Goal: Navigation & Orientation: Understand site structure

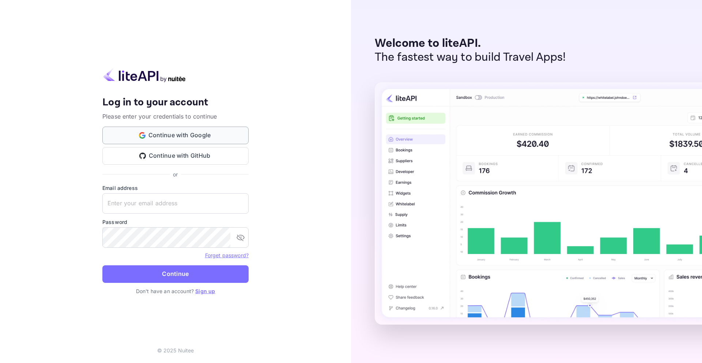
click at [174, 128] on button "Continue with Google" at bounding box center [175, 135] width 146 height 18
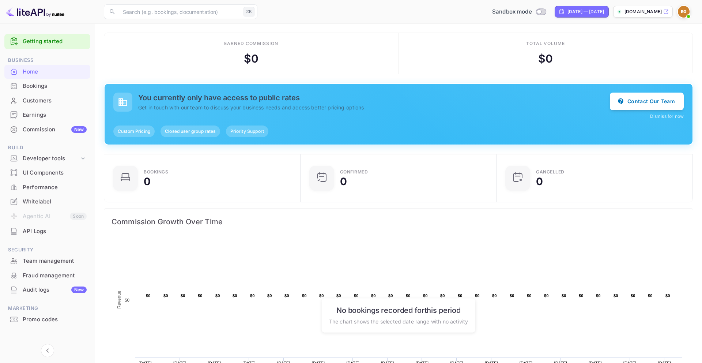
scroll to position [0, 0]
click at [125, 132] on span "Custom Pricing" at bounding box center [133, 131] width 41 height 7
click at [156, 111] on p "Get in touch with our team to discuss your business needs and access better pri…" at bounding box center [374, 107] width 472 height 8
click at [44, 198] on div "Whitelabel" at bounding box center [55, 201] width 64 height 8
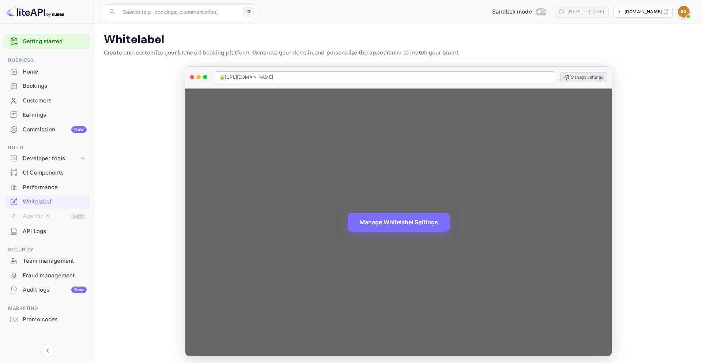
click at [593, 76] on button "Manage Settings" at bounding box center [583, 77] width 47 height 10
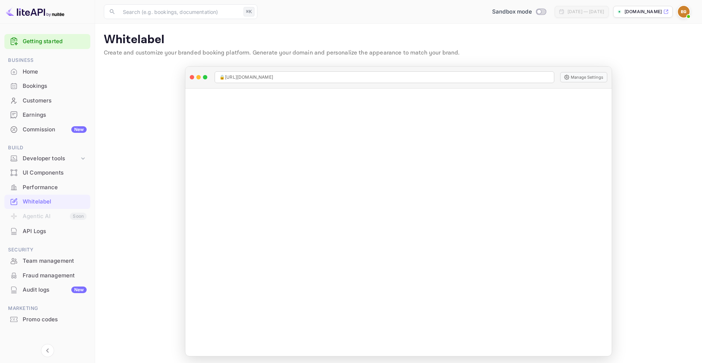
click at [38, 125] on div "Commission New" at bounding box center [55, 129] width 64 height 8
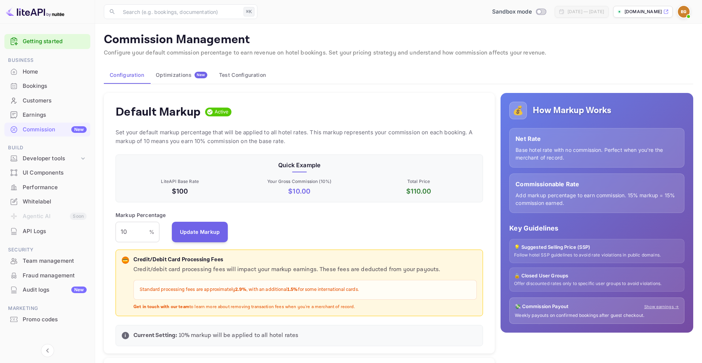
scroll to position [130, 368]
click at [183, 70] on button "Optimizations New" at bounding box center [181, 75] width 63 height 18
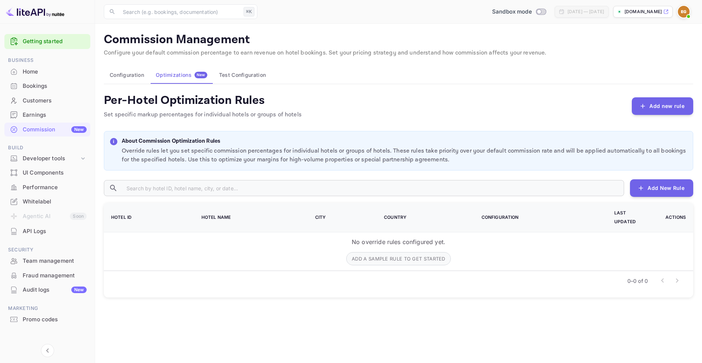
click at [238, 76] on button "Test Configuration" at bounding box center [242, 75] width 58 height 18
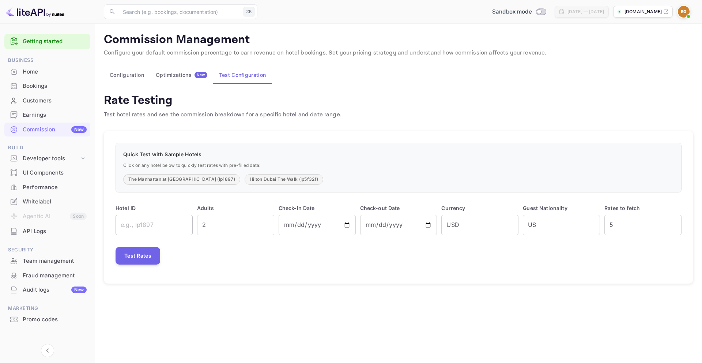
click at [159, 220] on input "text" at bounding box center [154, 225] width 77 height 20
type input "lp1b9f6"
click at [138, 254] on button "Test Rates" at bounding box center [138, 256] width 45 height 18
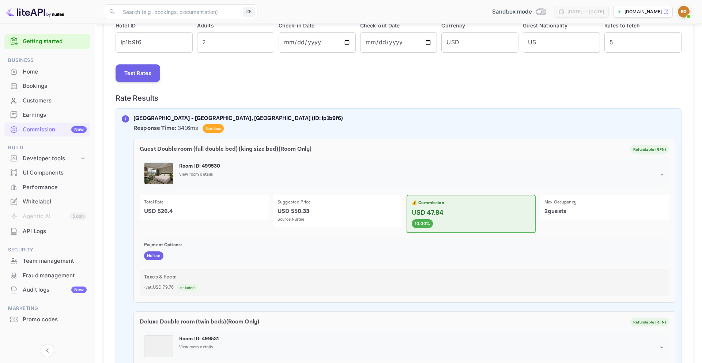
scroll to position [126, 0]
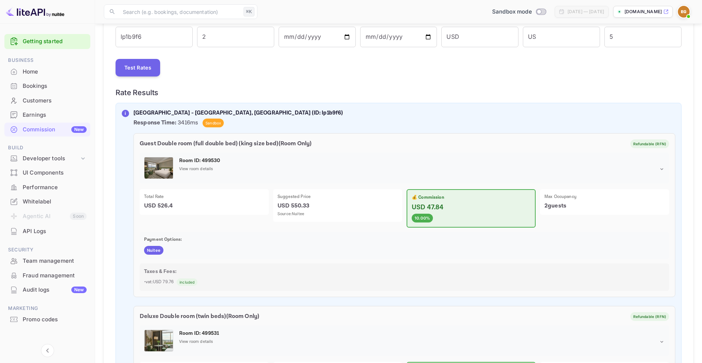
click at [241, 68] on div "Test Rates" at bounding box center [399, 68] width 566 height 18
click at [48, 69] on div "Home" at bounding box center [55, 72] width 64 height 8
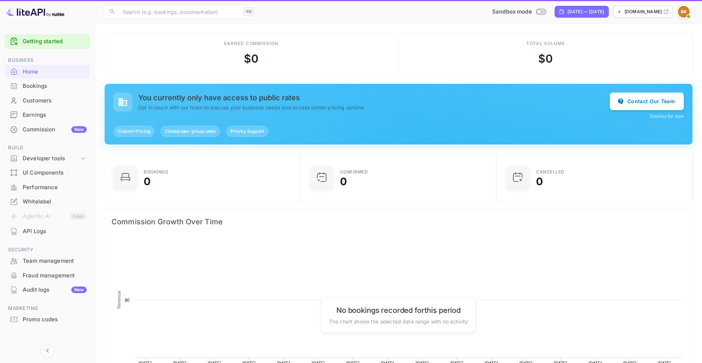
scroll to position [119, 192]
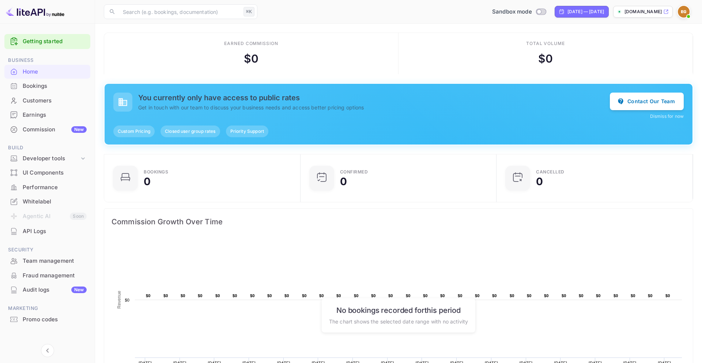
click at [244, 129] on span "Priority Support" at bounding box center [247, 131] width 42 height 7
click at [624, 98] on icon "button" at bounding box center [620, 100] width 7 height 7
click at [657, 100] on button "Contact Our Team" at bounding box center [647, 101] width 74 height 18
click at [52, 83] on div "Bookings" at bounding box center [55, 86] width 64 height 8
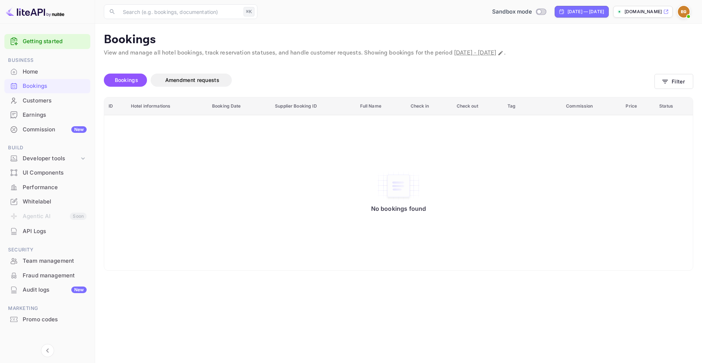
click at [48, 99] on div "Customers" at bounding box center [55, 101] width 64 height 8
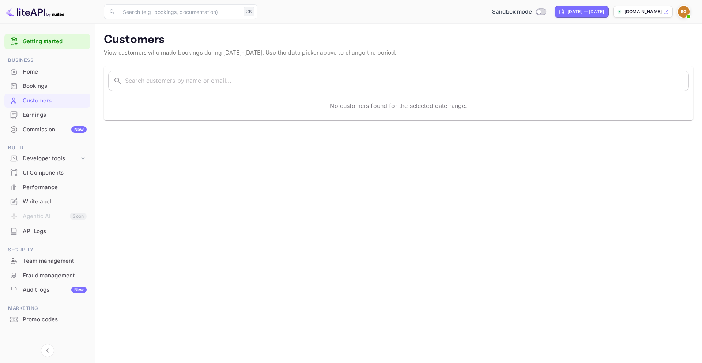
click at [39, 113] on div "Earnings" at bounding box center [55, 115] width 64 height 8
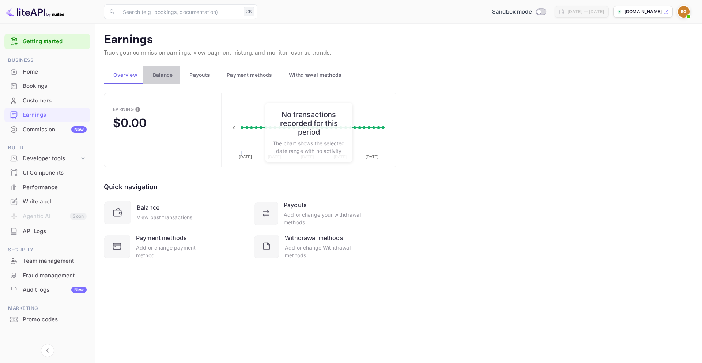
click at [161, 76] on span "Balance" at bounding box center [163, 75] width 20 height 9
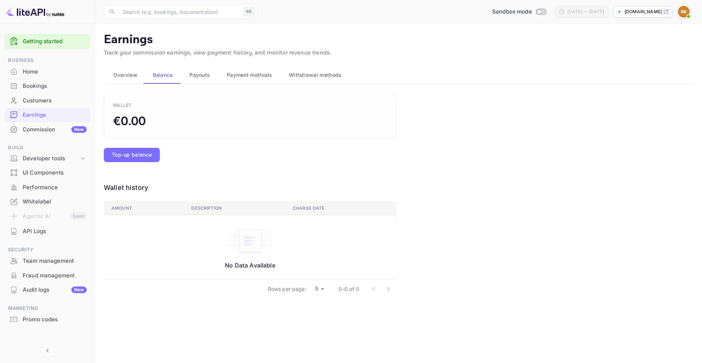
click at [205, 74] on span "Payouts" at bounding box center [199, 75] width 20 height 9
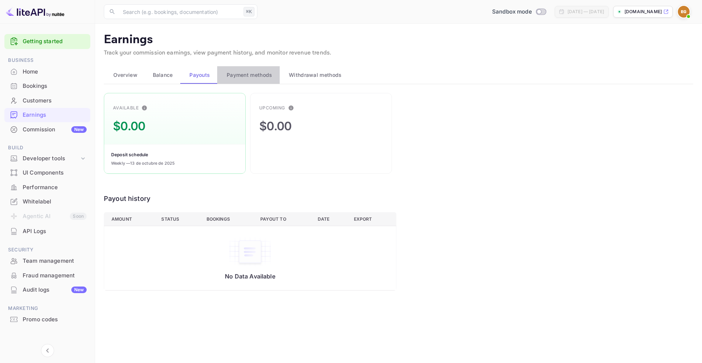
click at [247, 75] on span "Payment methods" at bounding box center [250, 75] width 46 height 9
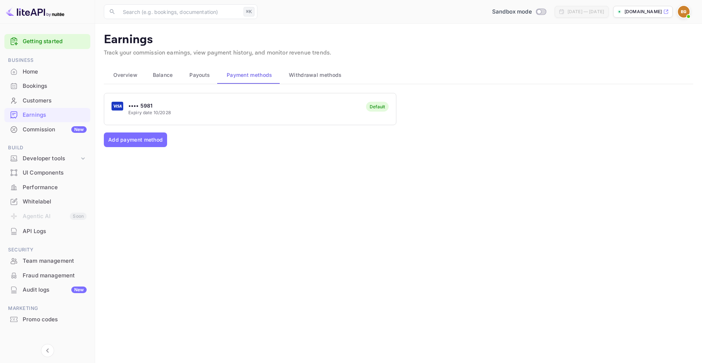
click at [302, 73] on span "Withdrawal methods" at bounding box center [315, 75] width 53 height 9
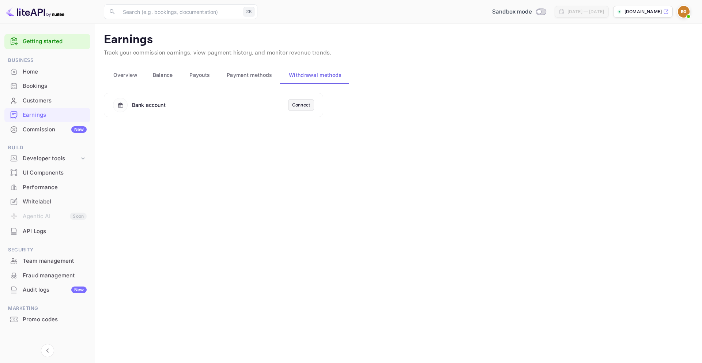
click at [198, 75] on span "Payouts" at bounding box center [199, 75] width 20 height 9
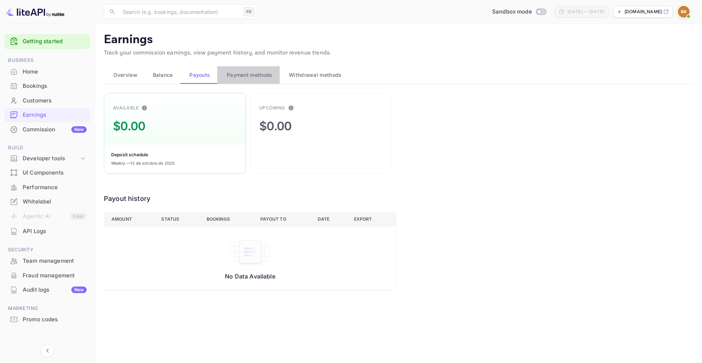
click at [256, 82] on button "Payment methods" at bounding box center [248, 75] width 62 height 18
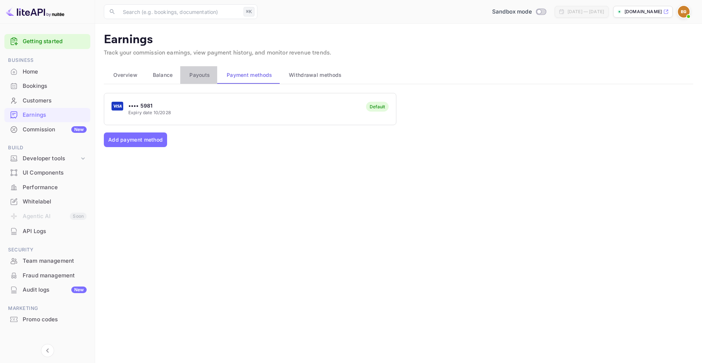
click at [197, 78] on span "Payouts" at bounding box center [199, 75] width 20 height 9
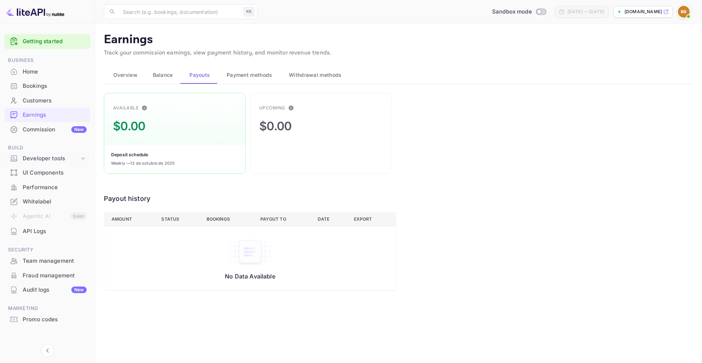
click at [58, 159] on div "Developer tools" at bounding box center [51, 158] width 57 height 8
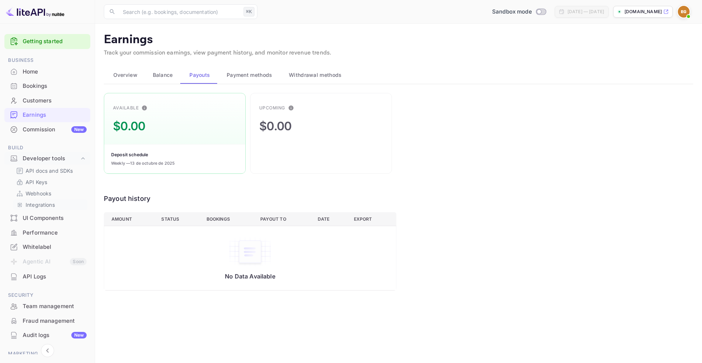
click at [42, 207] on p "Integrations" at bounding box center [40, 205] width 29 height 8
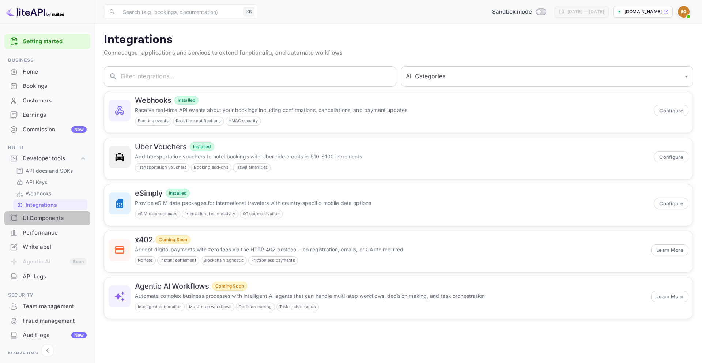
click at [41, 213] on div "UI Components" at bounding box center [47, 218] width 86 height 14
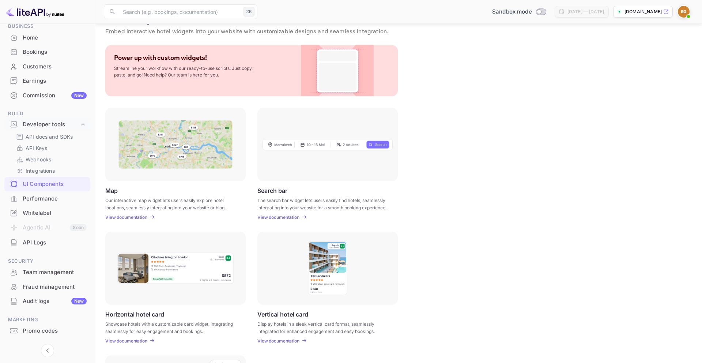
scroll to position [36, 0]
click at [46, 191] on div "Performance" at bounding box center [47, 197] width 86 height 14
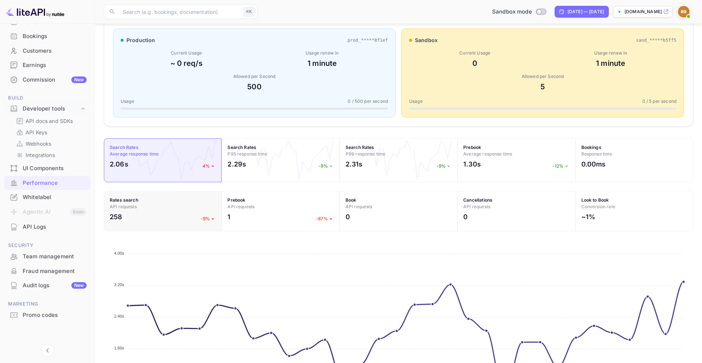
scroll to position [207, 0]
